Goal: Task Accomplishment & Management: Complete application form

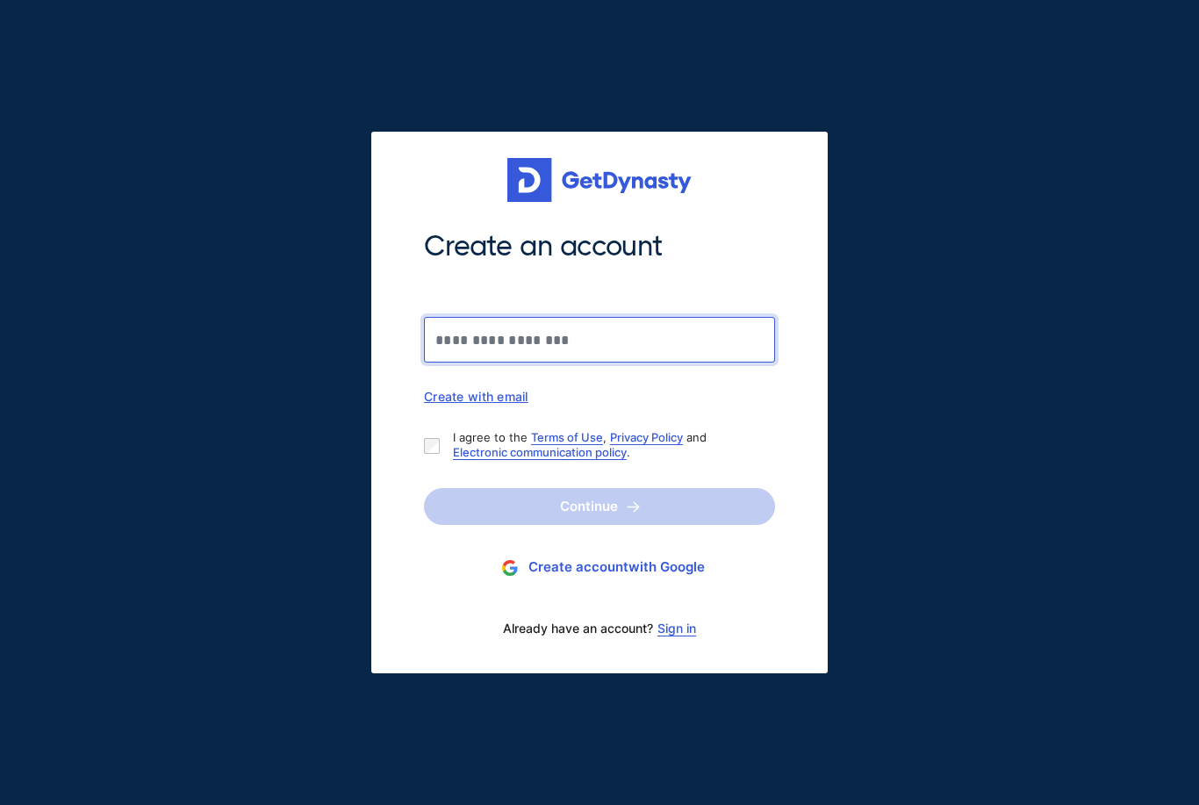
click at [562, 350] on input "Create an account" at bounding box center [599, 340] width 351 height 46
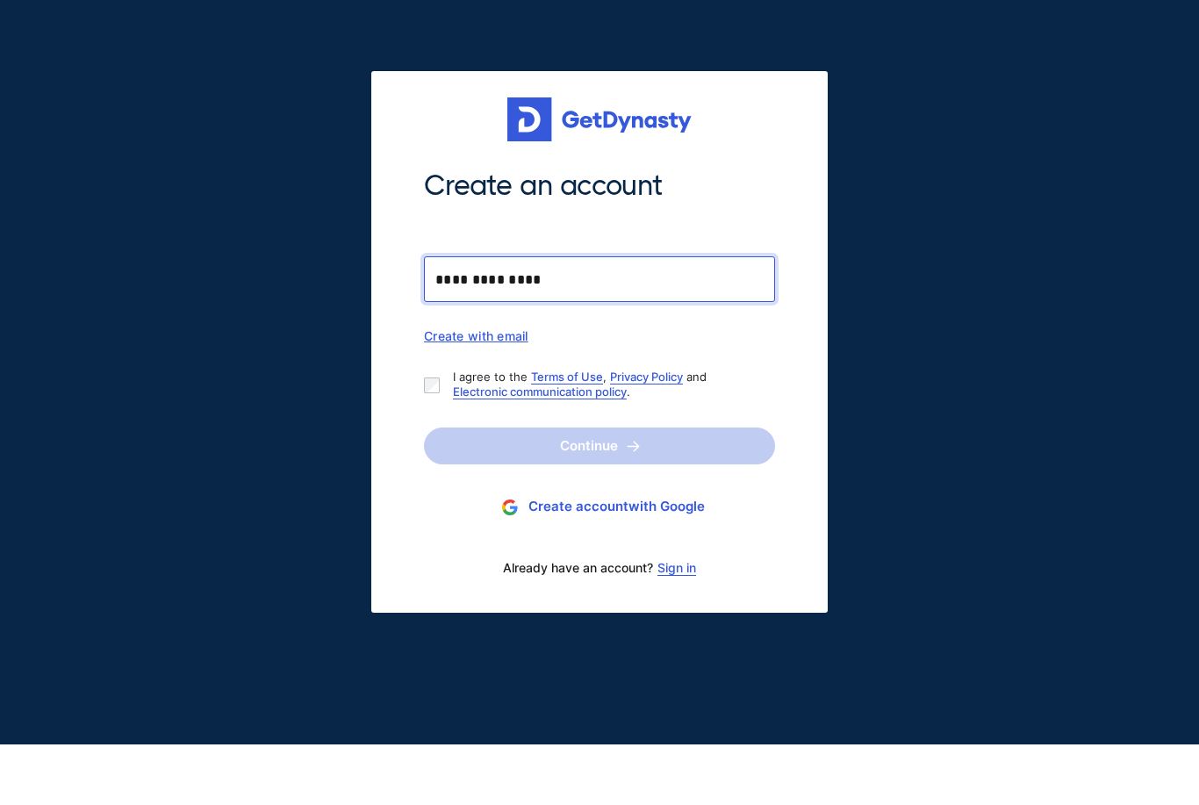
type input "**********"
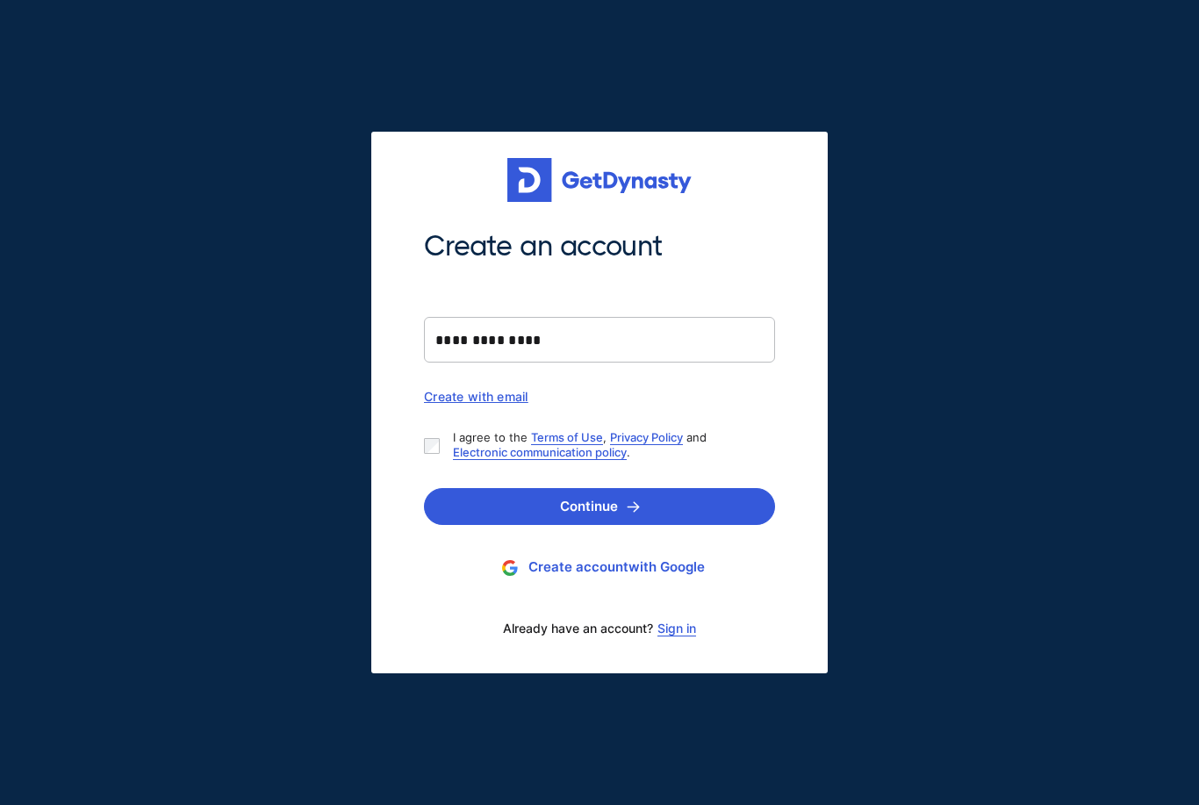
click at [674, 628] on link "Sign in" at bounding box center [677, 629] width 39 height 14
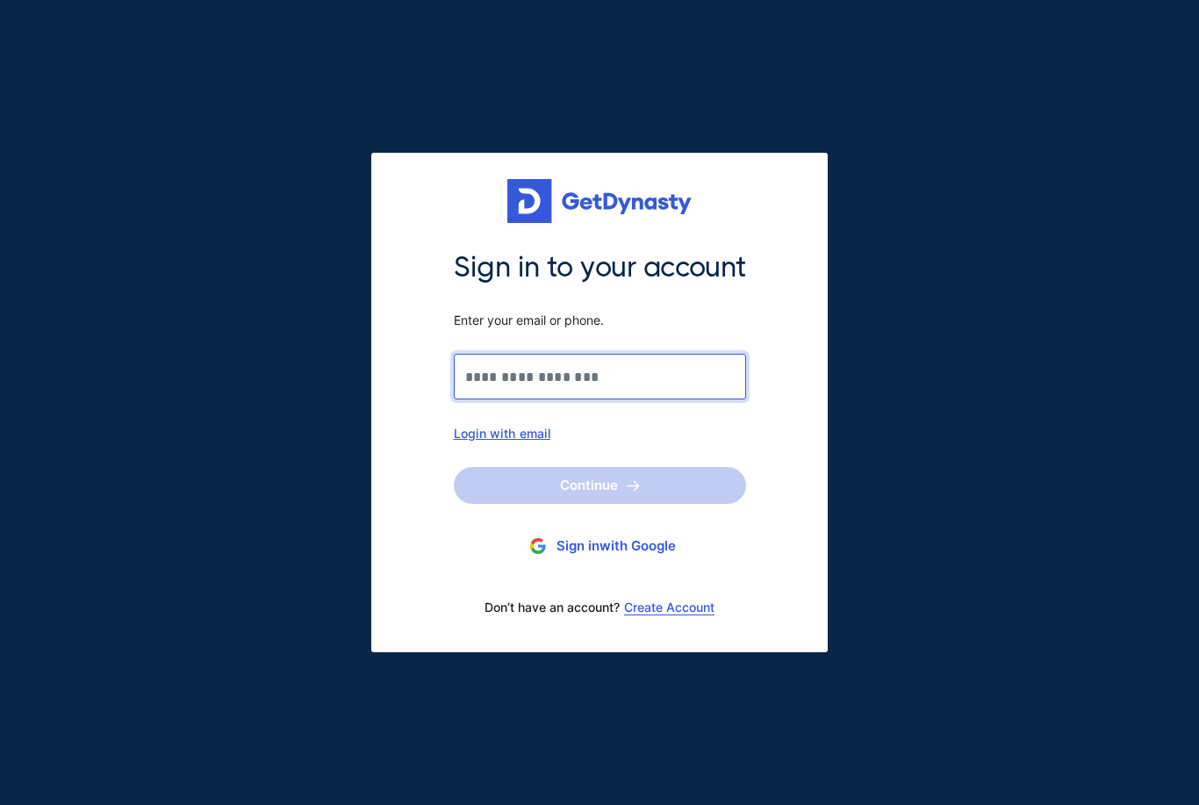
click at [539, 374] on input "Sign in to your account Enter your email or phone." at bounding box center [600, 377] width 292 height 46
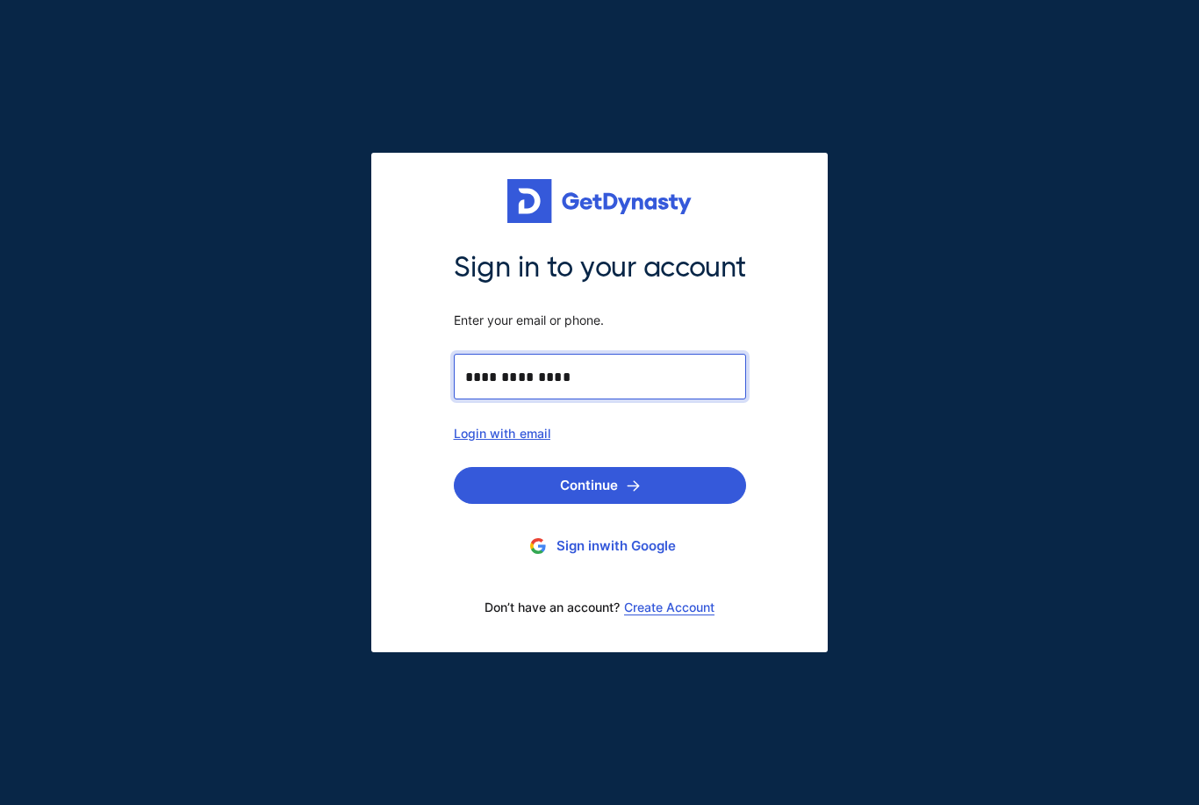
type input "**********"
click at [618, 486] on button "Continue" at bounding box center [600, 485] width 292 height 37
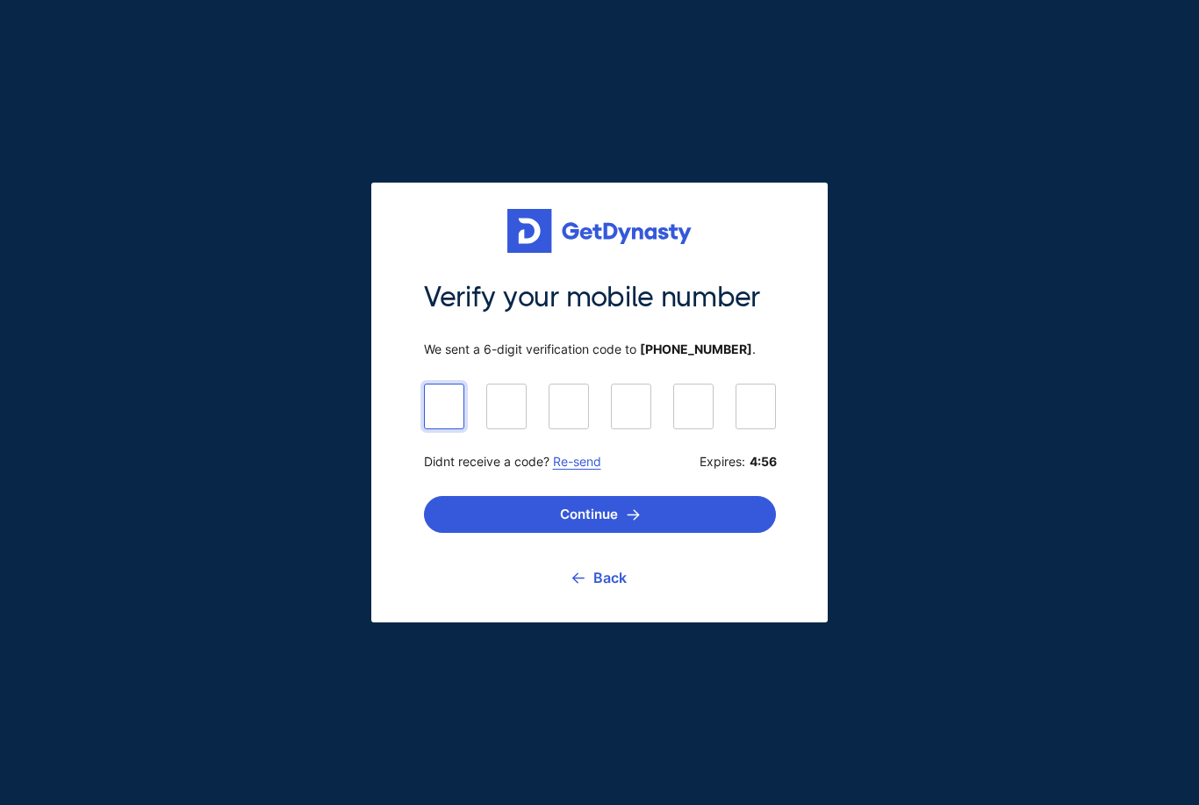
type input "******"
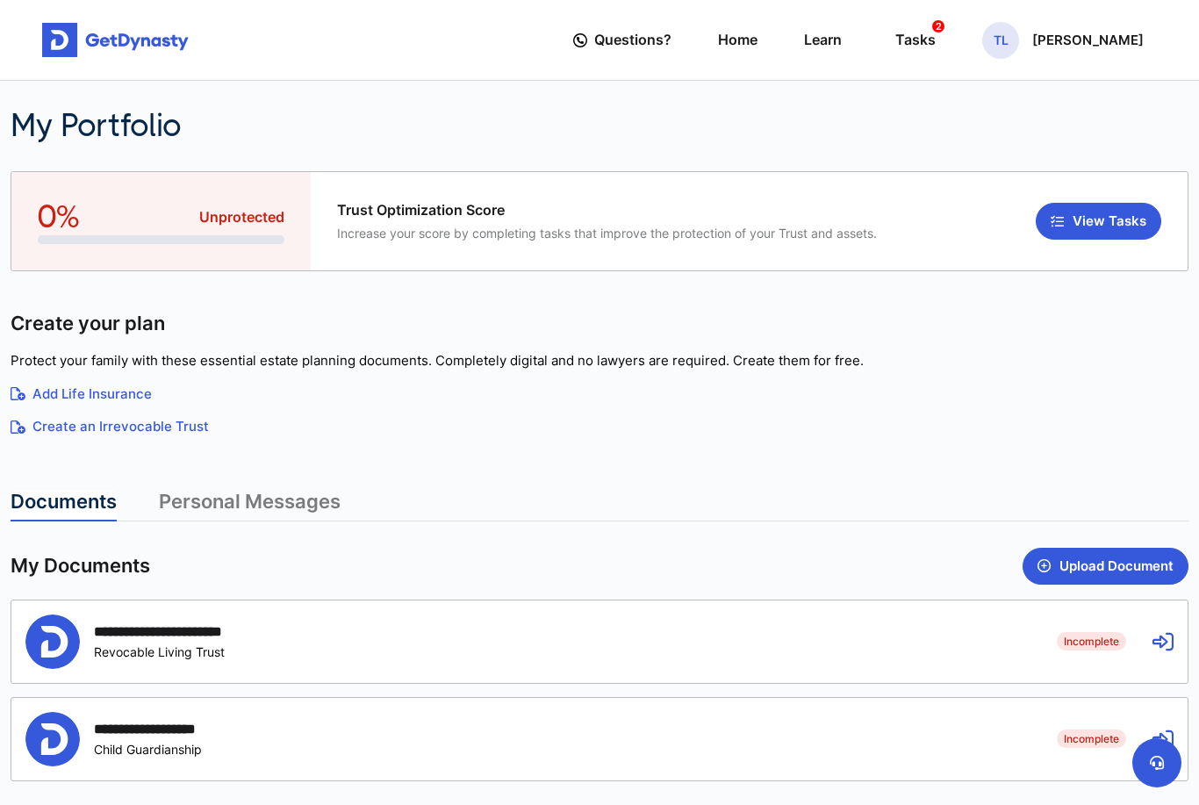
click at [187, 650] on div "Incomplete Revocable Living Trust" at bounding box center [185, 651] width 182 height 15
click at [221, 646] on div "Incomplete Revocable Living Trust" at bounding box center [185, 651] width 182 height 15
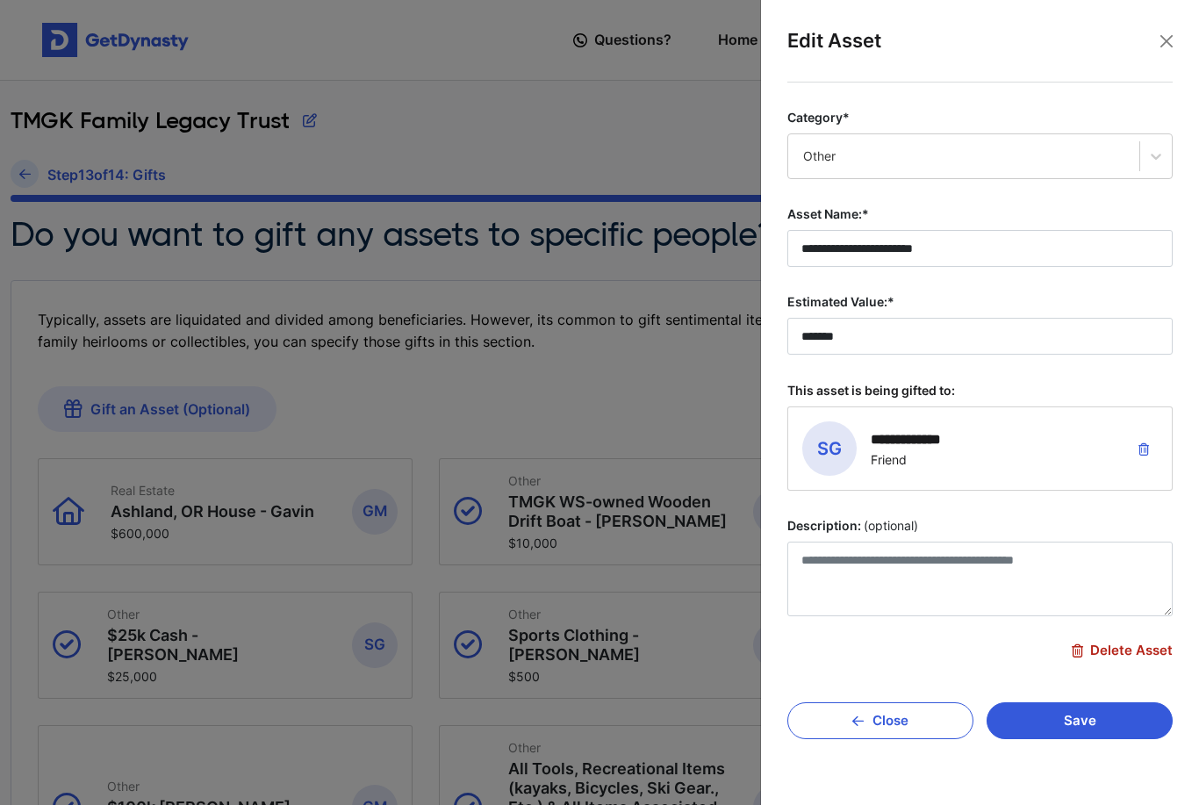
click at [1165, 40] on button "Close" at bounding box center [1167, 41] width 26 height 26
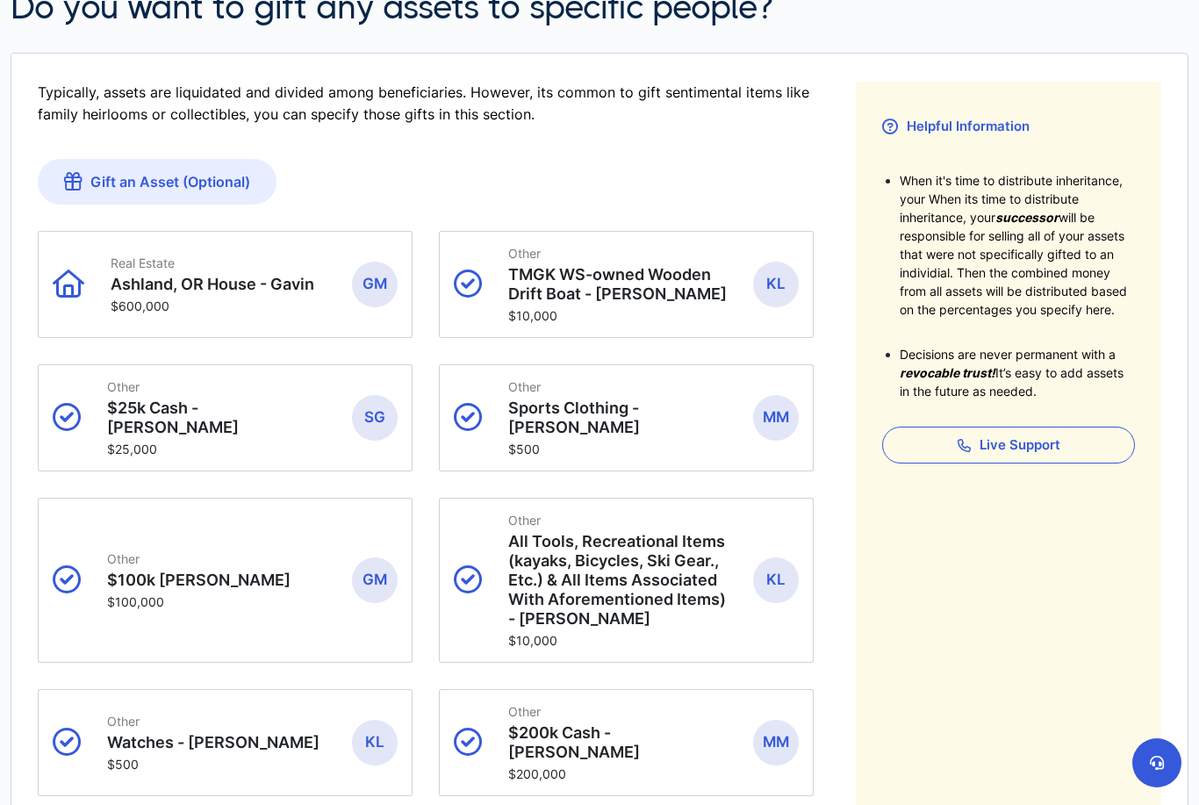
scroll to position [450, 0]
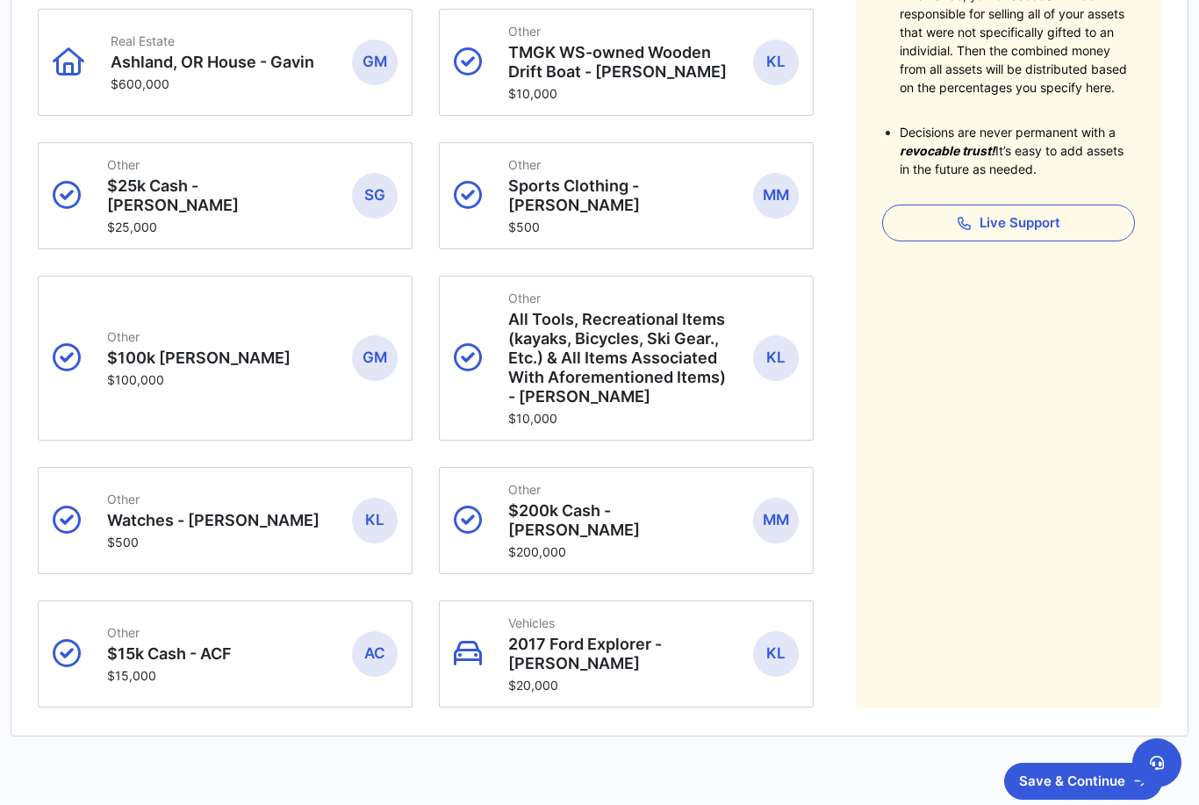
click at [1073, 763] on button "Save & Continue" at bounding box center [1083, 781] width 158 height 37
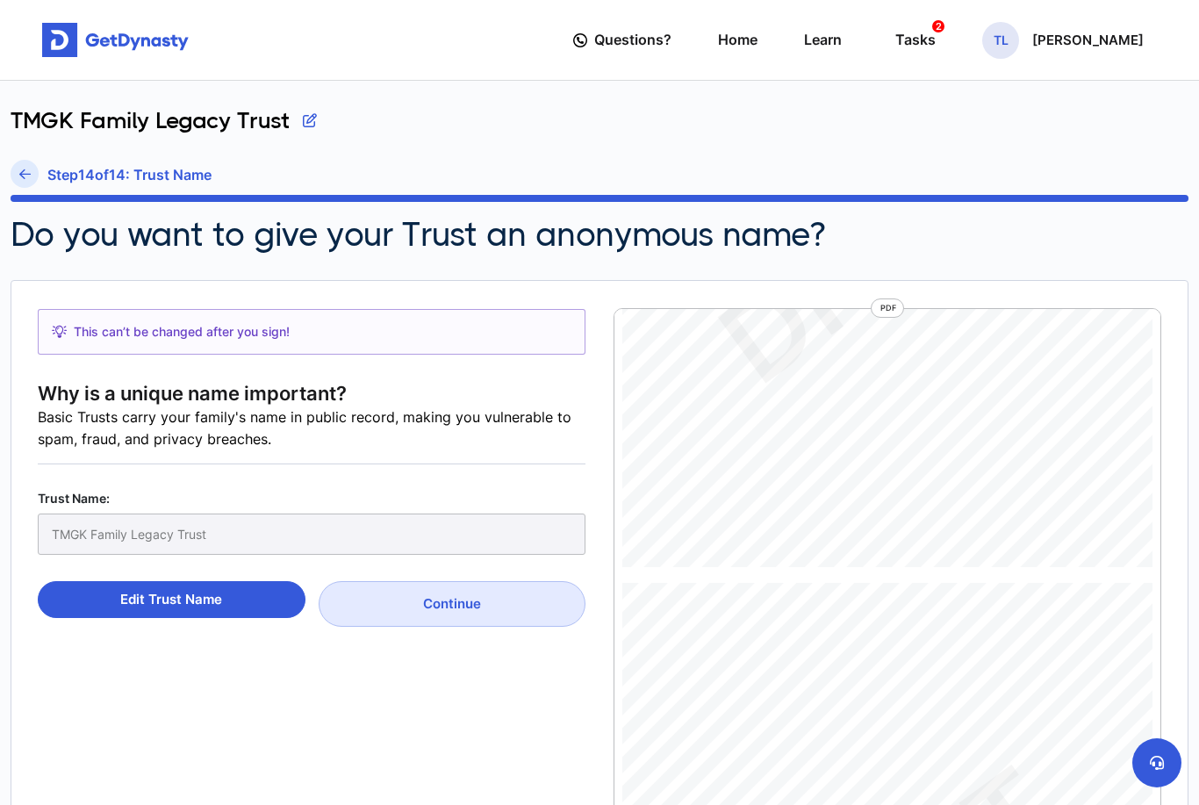
scroll to position [487, 0]
click at [464, 597] on button "Continue" at bounding box center [453, 604] width 268 height 46
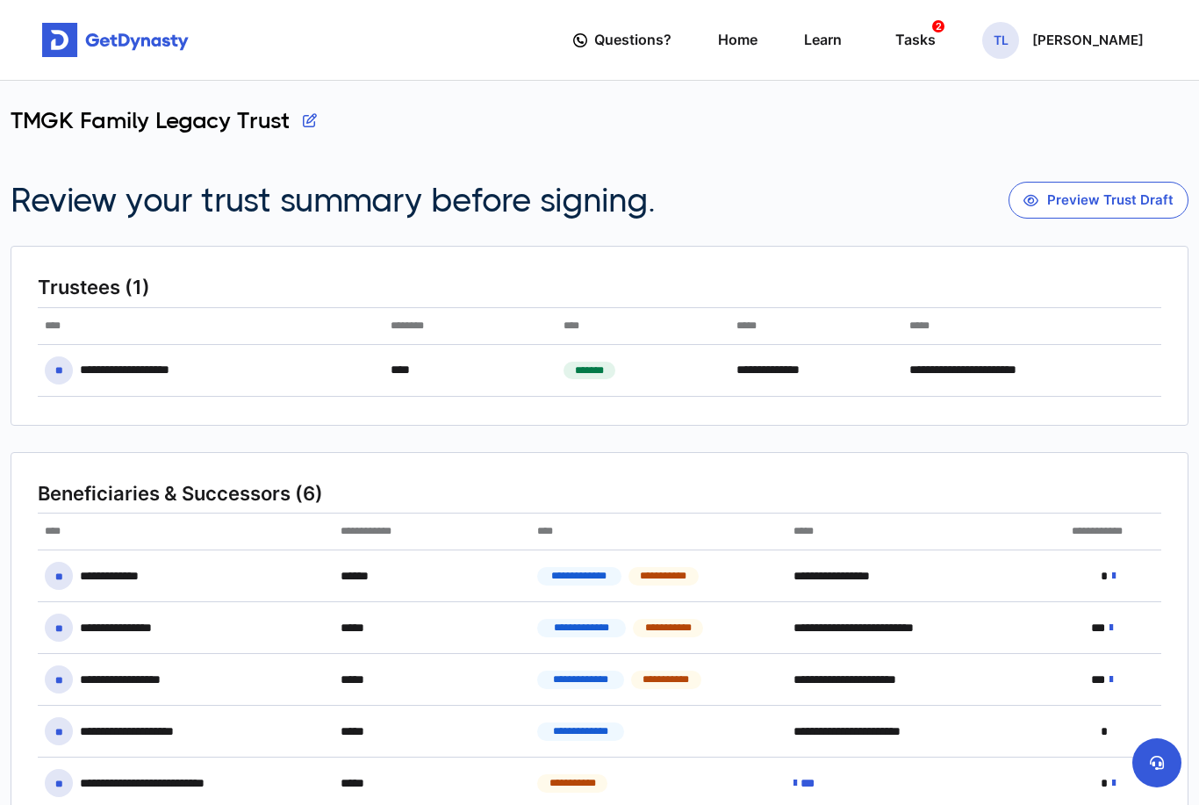
click at [1112, 201] on button "Preview Trust Draft" at bounding box center [1099, 200] width 180 height 37
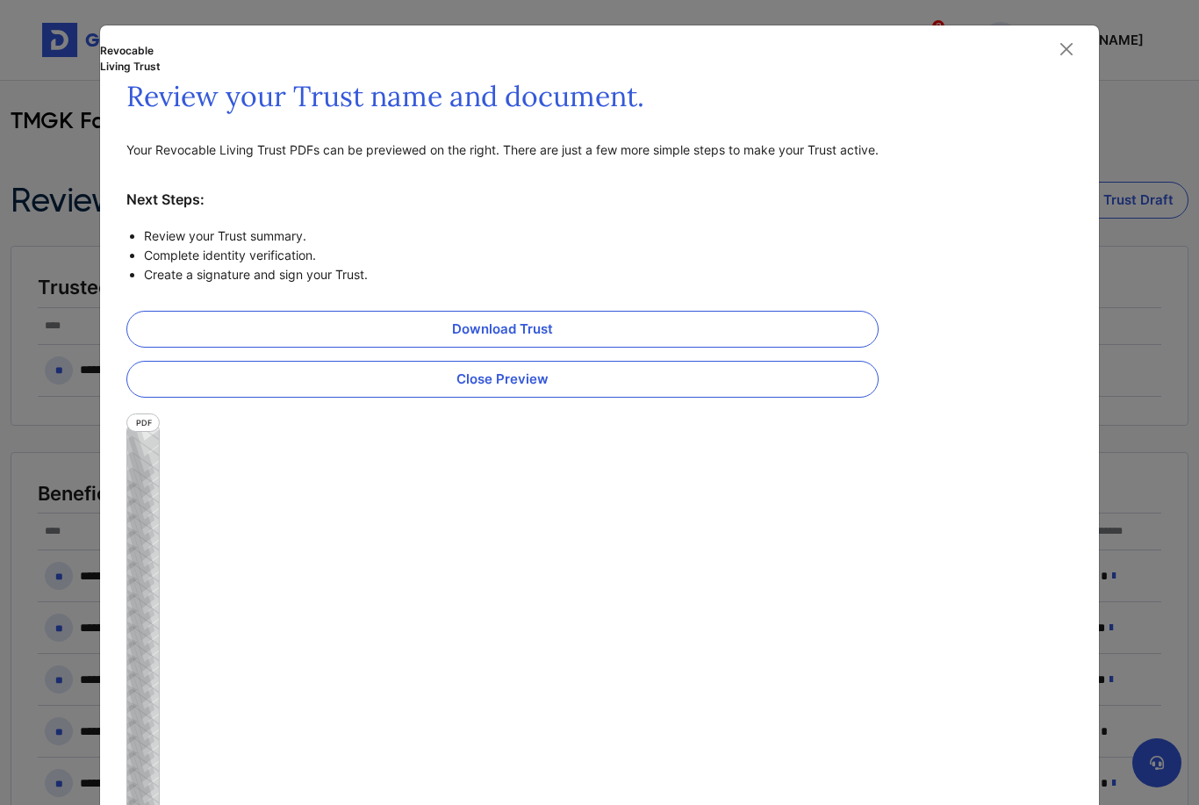
scroll to position [8, 0]
click at [527, 320] on link "Download Trust" at bounding box center [502, 329] width 752 height 37
